Goal: Information Seeking & Learning: Learn about a topic

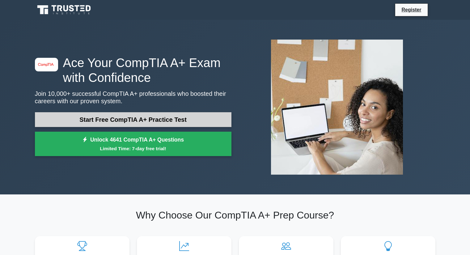
click at [68, 125] on link "Start Free CompTIA A+ Practice Test" at bounding box center [133, 119] width 197 height 15
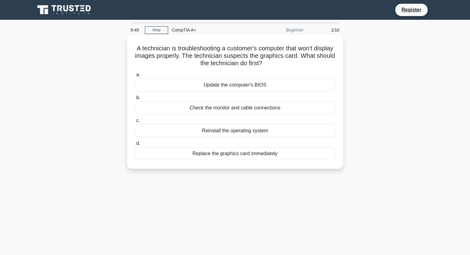
click at [202, 110] on div "Check the monitor and cable connections" at bounding box center [235, 107] width 200 height 13
click at [135, 100] on input "b. Check the monitor and cable connections" at bounding box center [135, 98] width 0 height 4
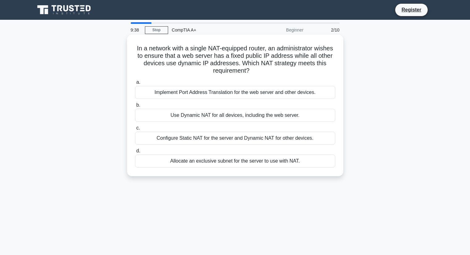
click at [157, 119] on div "Use Dynamic NAT for all devices, including the web server." at bounding box center [235, 115] width 200 height 13
click at [135, 107] on input "b. Use Dynamic NAT for all devices, including the web server." at bounding box center [135, 105] width 0 height 4
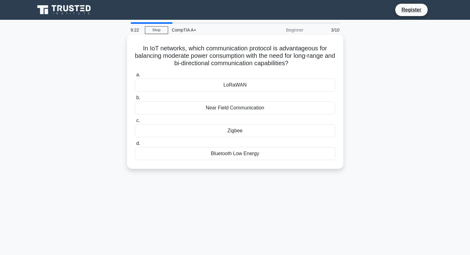
click at [230, 91] on div "LoRaWAN" at bounding box center [235, 85] width 200 height 13
click at [135, 77] on input "a. LoRaWAN" at bounding box center [135, 75] width 0 height 4
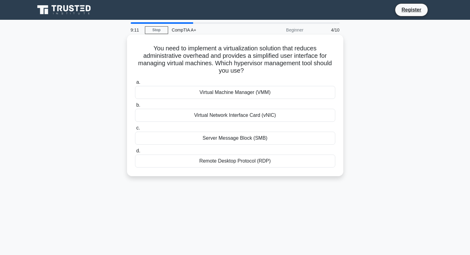
click at [227, 95] on div "Virtual Machine Manager (VMM)" at bounding box center [235, 92] width 200 height 13
click at [135, 84] on input "a. Virtual Machine Manager (VMM)" at bounding box center [135, 82] width 0 height 4
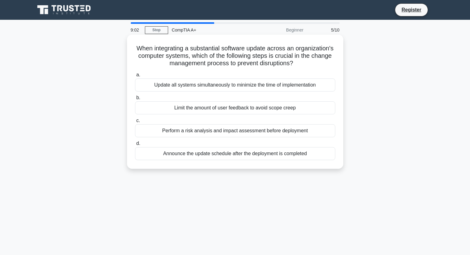
click at [215, 108] on div "Limit the amount of user feedback to avoid scope creep" at bounding box center [235, 107] width 200 height 13
click at [135, 100] on input "b. Limit the amount of user feedback to avoid scope creep" at bounding box center [135, 98] width 0 height 4
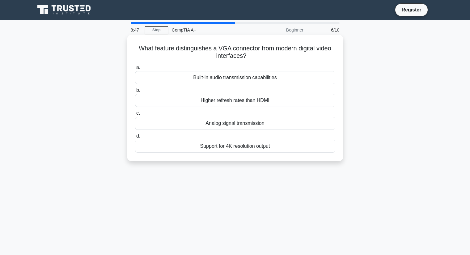
click at [228, 125] on div "Analog signal transmission" at bounding box center [235, 123] width 200 height 13
click at [135, 115] on input "c. Analog signal transmission" at bounding box center [135, 113] width 0 height 4
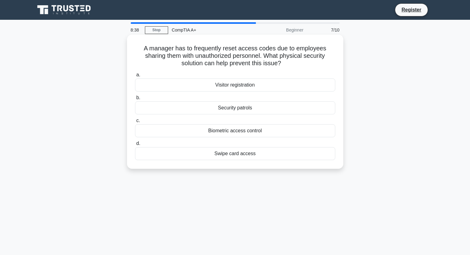
click at [230, 134] on div "Biometric access control" at bounding box center [235, 130] width 200 height 13
click at [135, 123] on input "c. Biometric access control" at bounding box center [135, 121] width 0 height 4
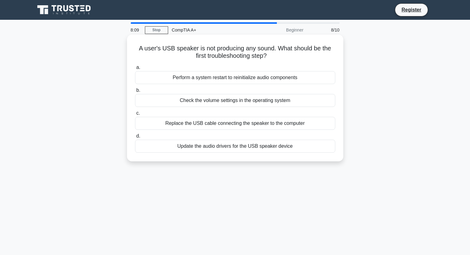
click at [202, 103] on div "Check the volume settings in the operating system" at bounding box center [235, 100] width 200 height 13
click at [135, 92] on input "b. Check the volume settings in the operating system" at bounding box center [135, 90] width 0 height 4
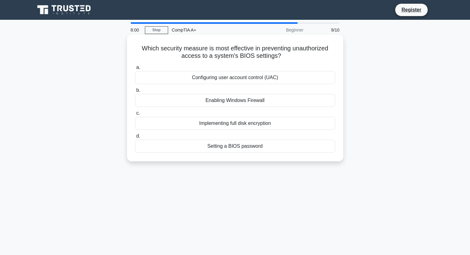
click at [215, 142] on div "Setting a BIOS password" at bounding box center [235, 146] width 200 height 13
click at [135, 138] on input "d. Setting a BIOS password" at bounding box center [135, 136] width 0 height 4
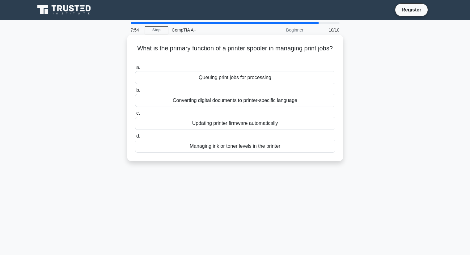
click at [215, 78] on div "Queuing print jobs for processing" at bounding box center [235, 77] width 200 height 13
click at [135, 70] on input "a. Queuing print jobs for processing" at bounding box center [135, 68] width 0 height 4
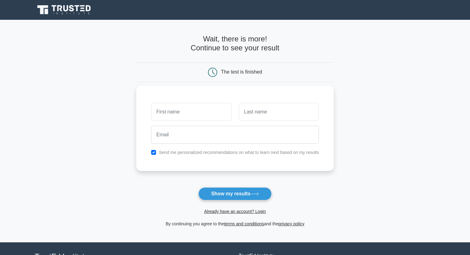
click at [208, 155] on label "Send me personalized recommendations on what to learn next based on my results" at bounding box center [239, 152] width 160 height 5
click at [154, 151] on input "checkbox" at bounding box center [153, 152] width 5 height 5
checkbox input "false"
click at [167, 119] on input "text" at bounding box center [191, 112] width 80 height 18
type input "jar jar"
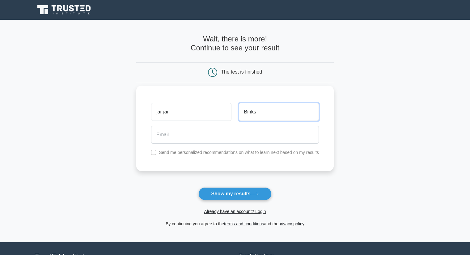
type input "Binks"
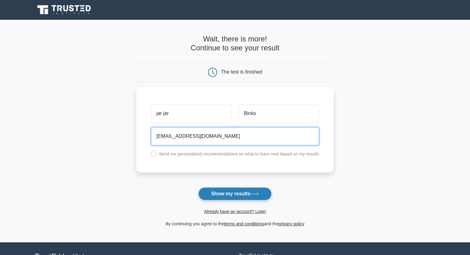
type input "jarjarbinks@gmail.com"
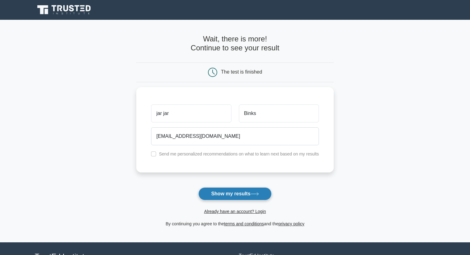
click at [212, 193] on button "Show my results" at bounding box center [234, 193] width 73 height 13
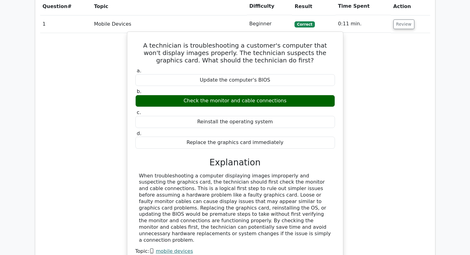
scroll to position [555, 0]
